Goal: Transaction & Acquisition: Book appointment/travel/reservation

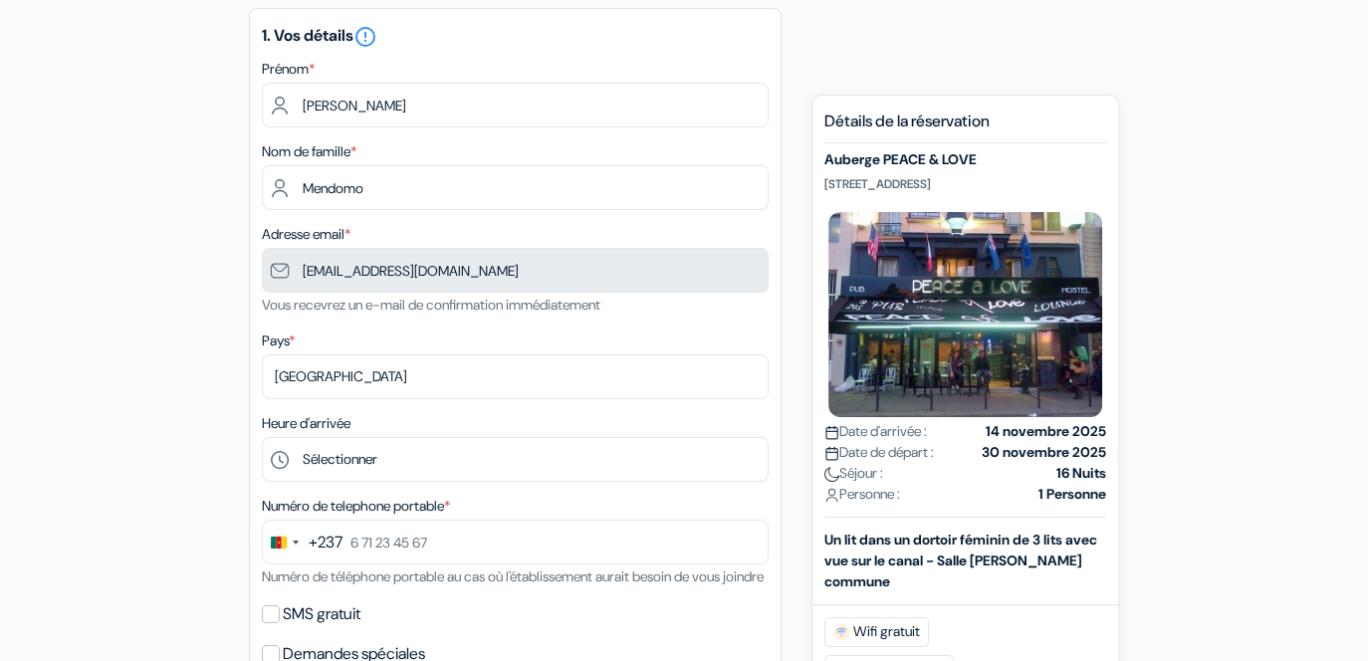
scroll to position [199, 0]
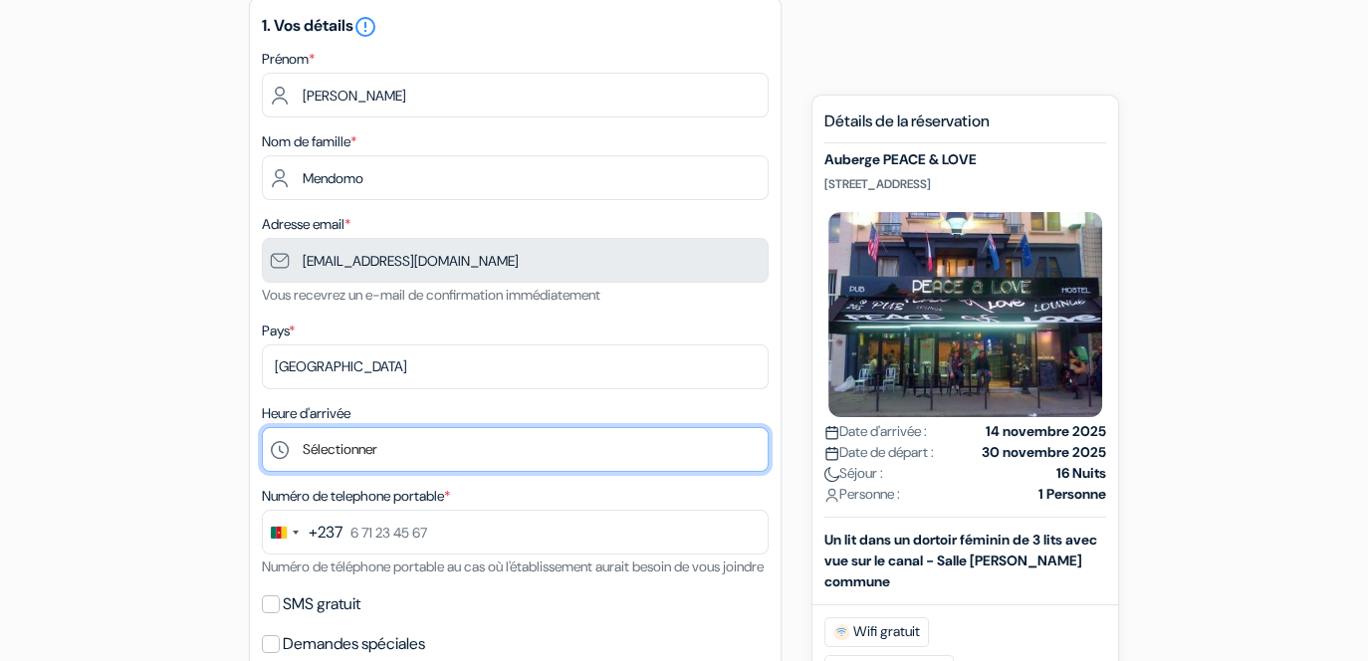
click at [477, 451] on select "Sélectionner 1:00 2:00 3:00 4:00 5:00 6:00 7:00 8:00 9:00 10:00 11:00 12:00 13:…" at bounding box center [515, 449] width 507 height 45
select select "14"
click at [262, 431] on select "Sélectionner 1:00 2:00 3:00 4:00 5:00 6:00 7:00 8:00 9:00 10:00 11:00 12:00 13:…" at bounding box center [515, 449] width 507 height 45
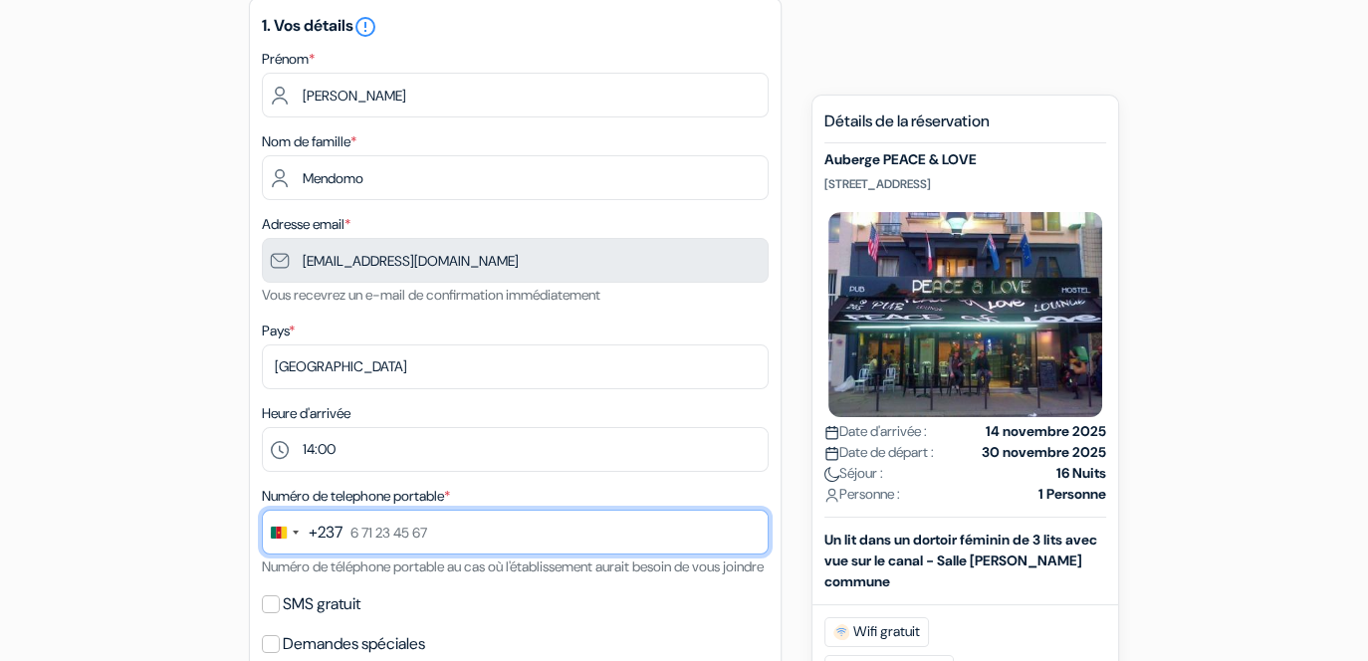
click at [456, 532] on input "text" at bounding box center [515, 532] width 507 height 45
type input "6 99 09 09 58"
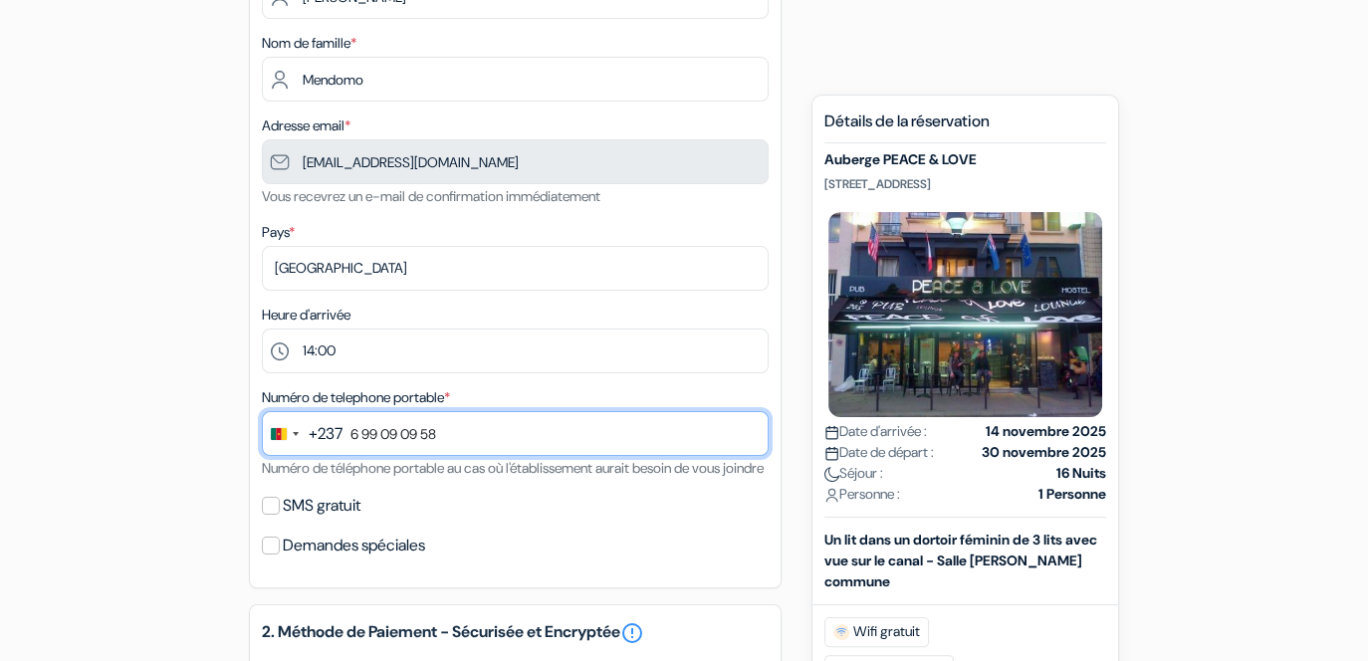
scroll to position [299, 0]
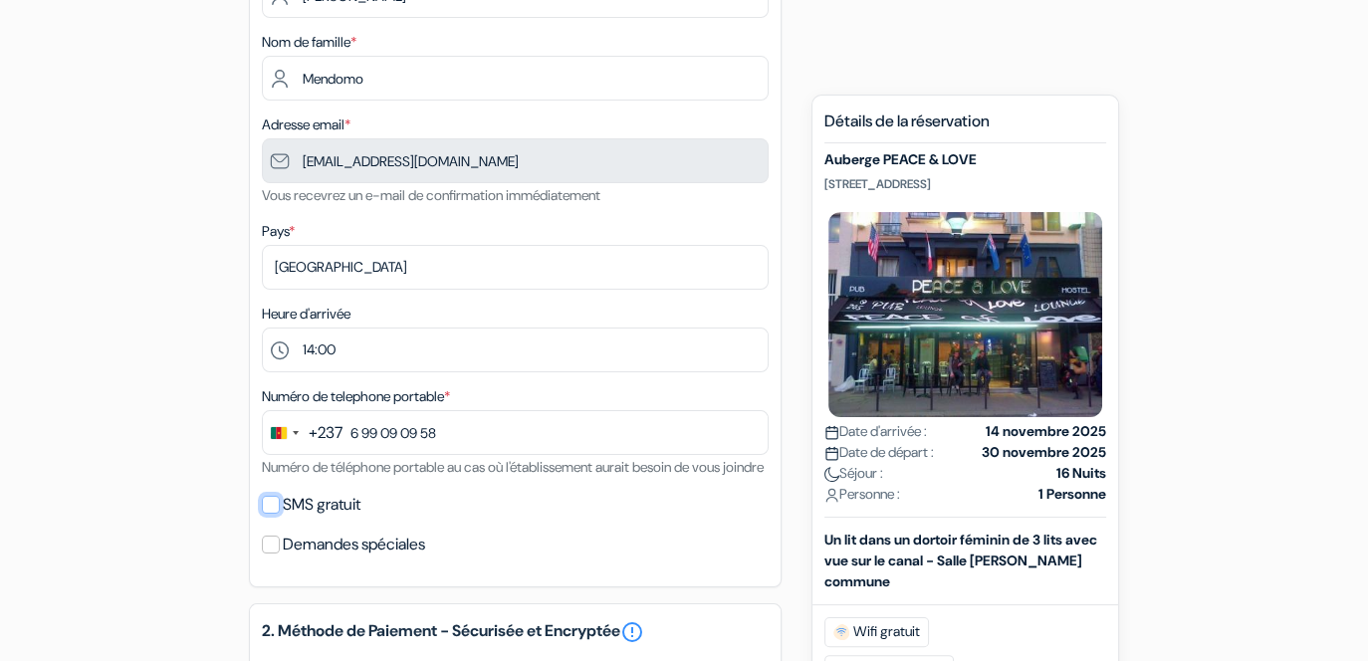
click at [270, 514] on input "SMS gratuit" at bounding box center [271, 505] width 18 height 18
checkbox input "true"
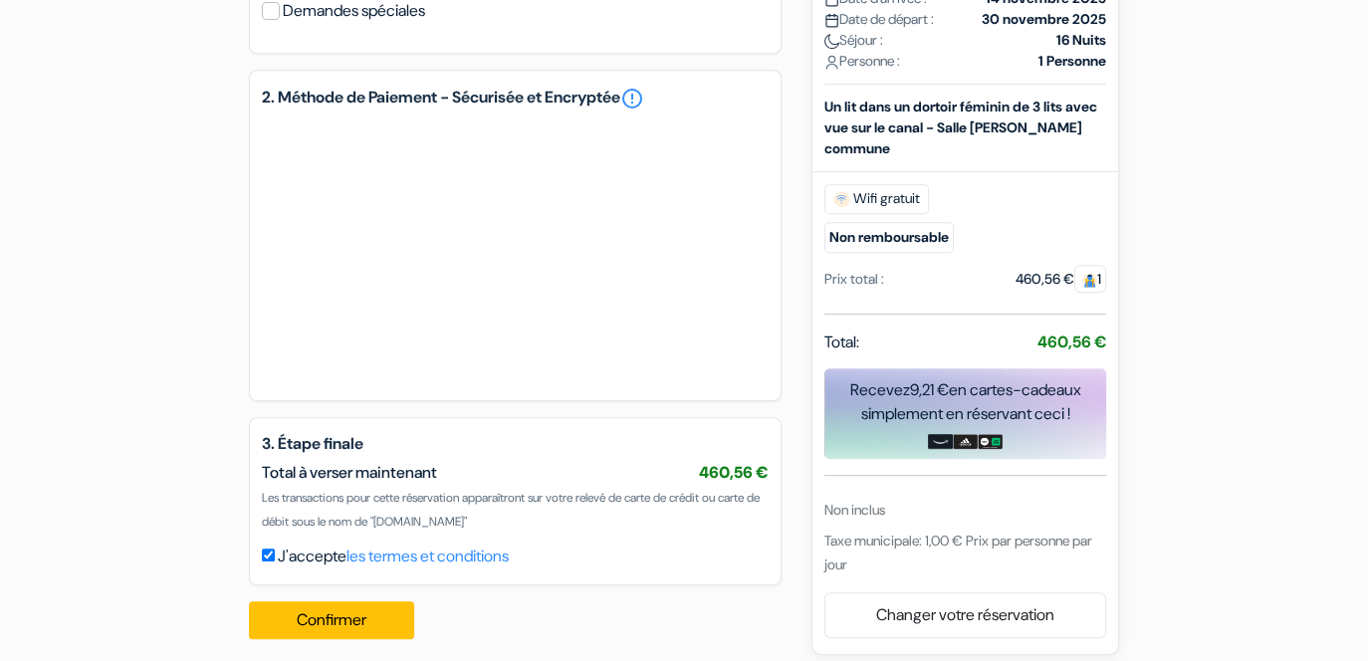
scroll to position [929, 0]
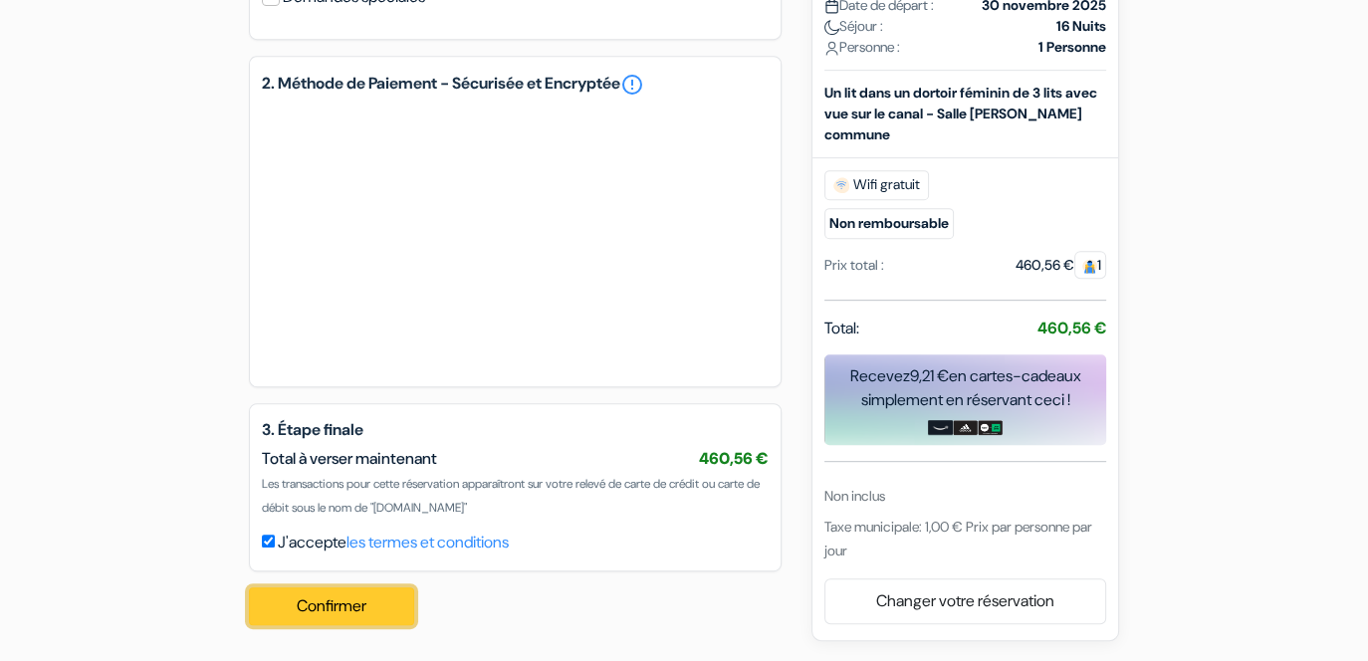
click at [350, 598] on button "Confirmer Loading..." at bounding box center [331, 606] width 165 height 38
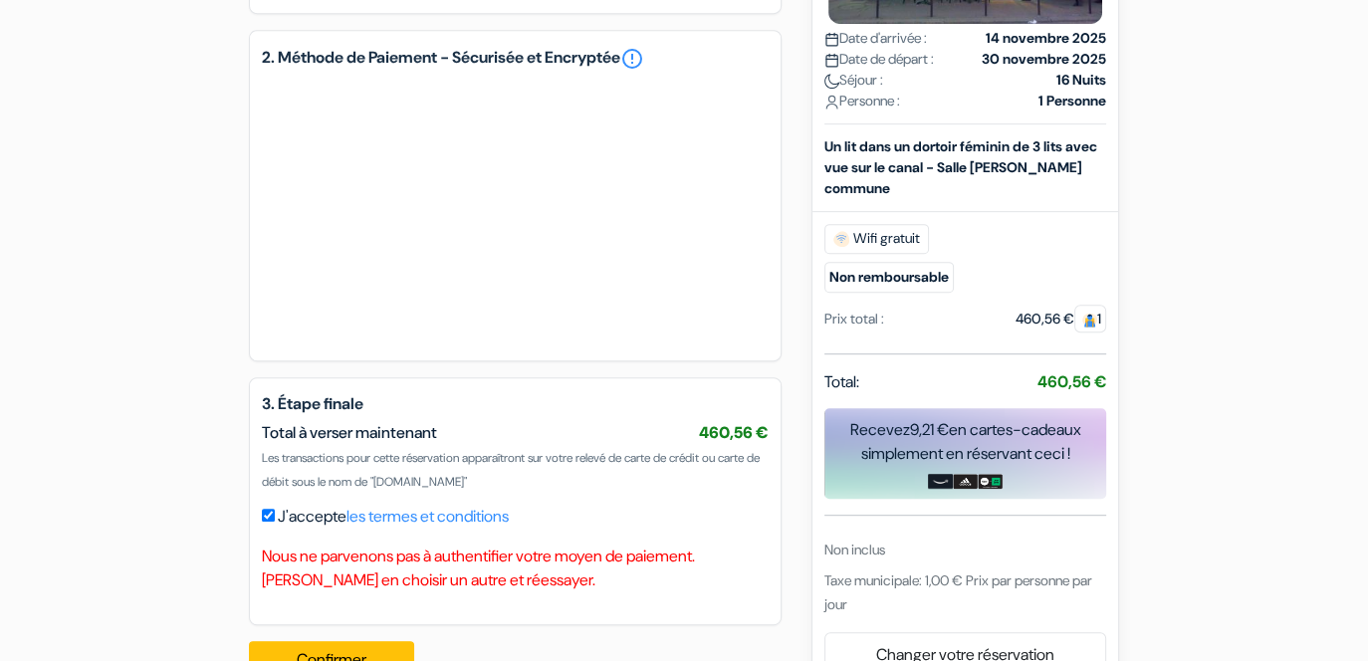
scroll to position [1009, 0]
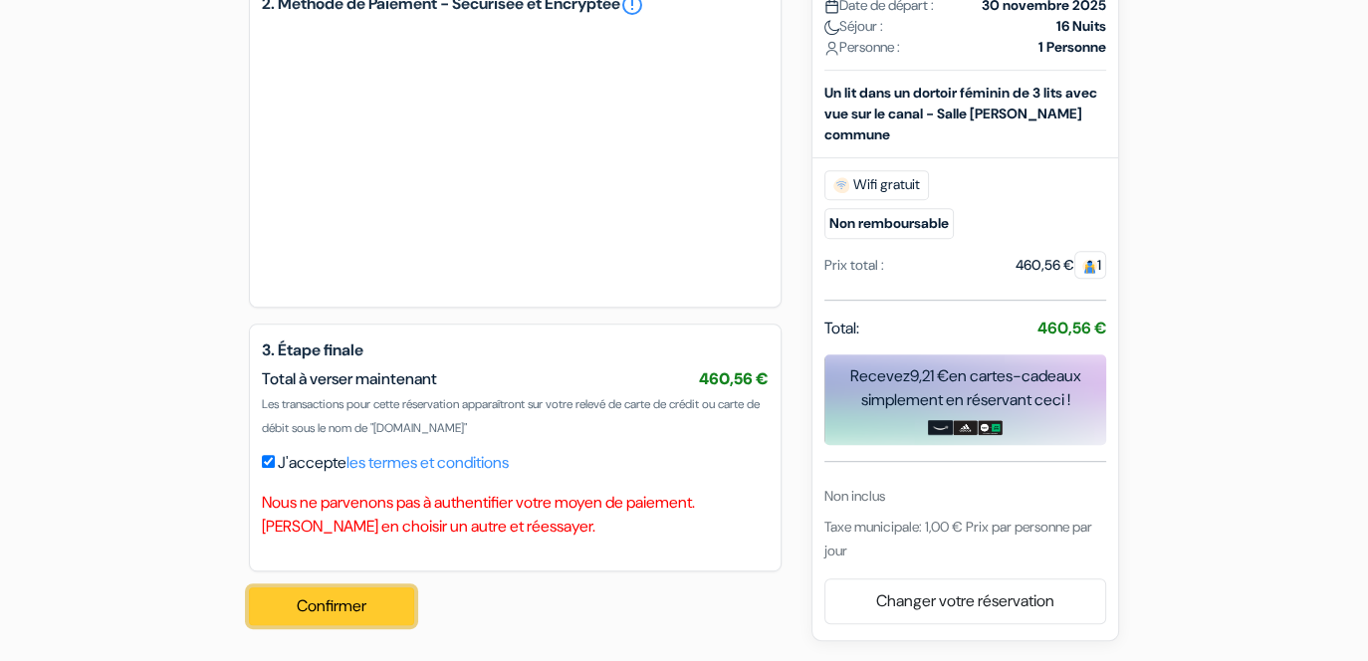
click at [351, 604] on button "Confirmer Loading..." at bounding box center [331, 606] width 165 height 38
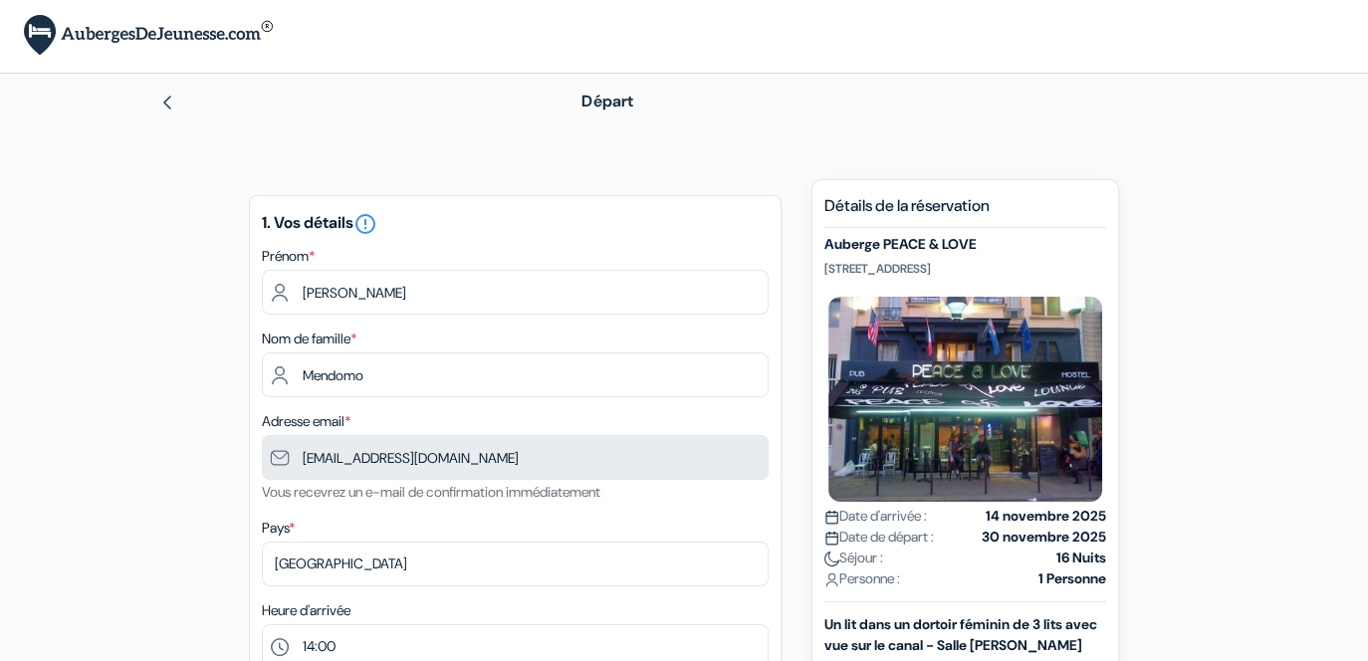
scroll to position [0, 0]
